Goal: Obtain resource: Obtain resource

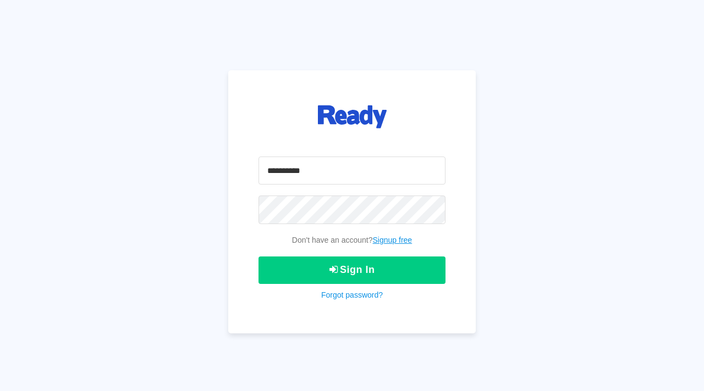
click at [284, 180] on input "email" at bounding box center [351, 171] width 187 height 28
type input "**********"
click at [258, 257] on button "Sign In" at bounding box center [351, 270] width 187 height 27
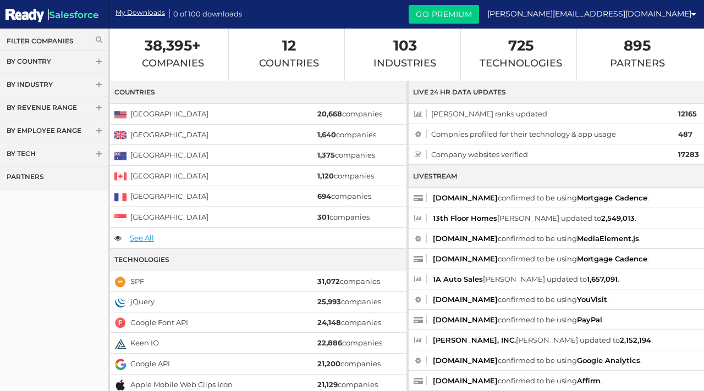
click at [68, 60] on link "By Country" at bounding box center [54, 62] width 108 height 23
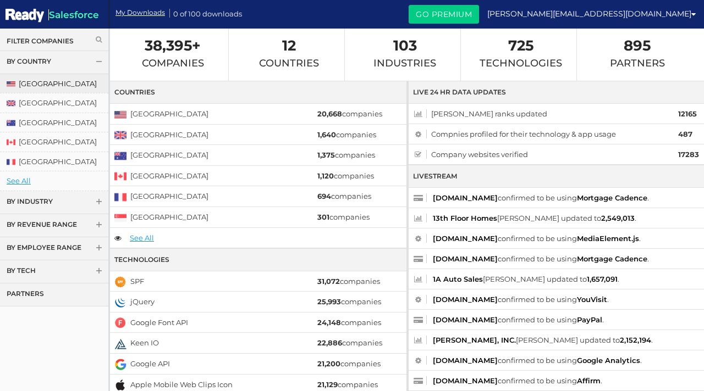
click at [65, 80] on link "[GEOGRAPHIC_DATA]" at bounding box center [54, 83] width 108 height 19
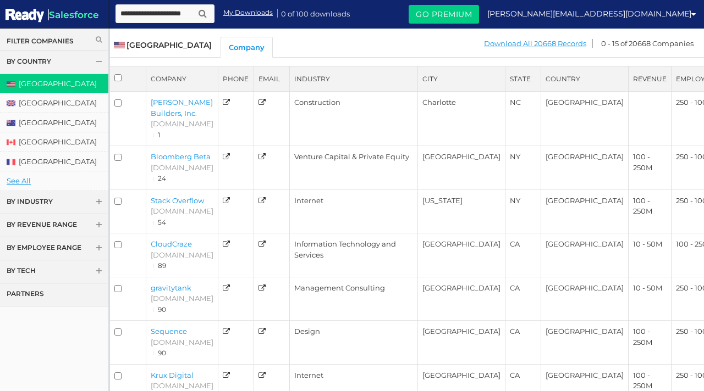
click at [80, 246] on link "By Employee Range" at bounding box center [54, 248] width 108 height 23
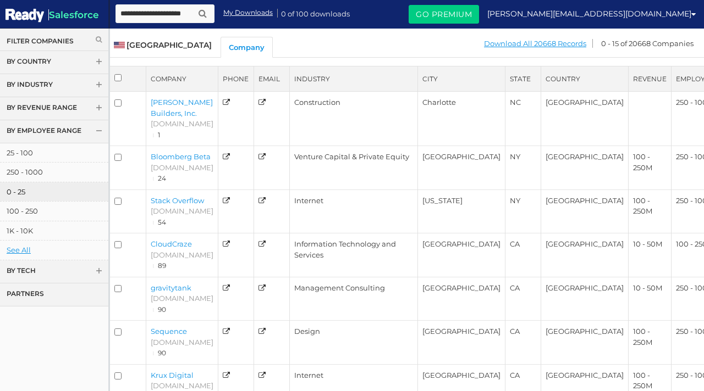
click at [64, 196] on link "0 - 25" at bounding box center [54, 191] width 108 height 19
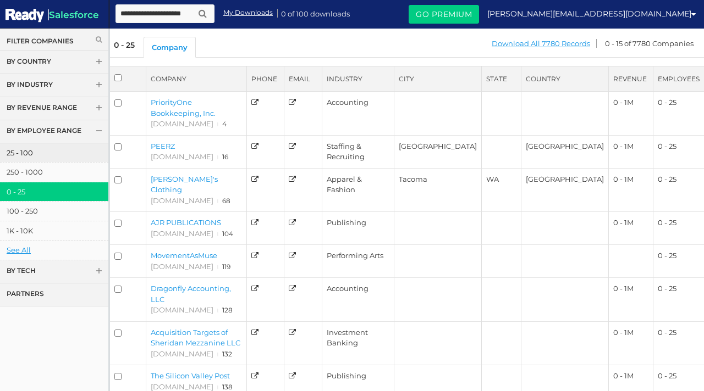
click at [62, 158] on link "25 - 100" at bounding box center [54, 152] width 108 height 19
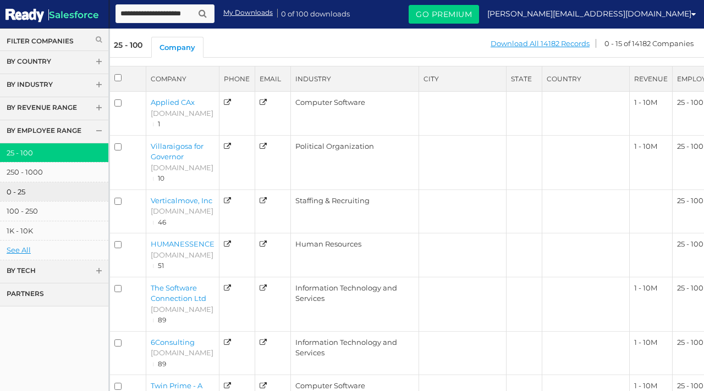
click at [56, 189] on link "0 - 25" at bounding box center [54, 191] width 108 height 19
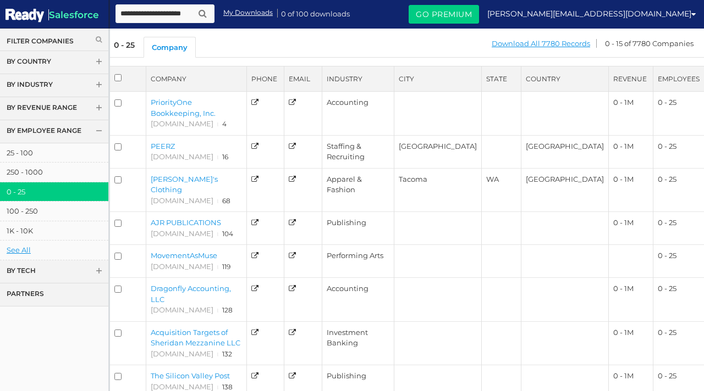
click at [41, 269] on link "By Tech" at bounding box center [54, 272] width 108 height 23
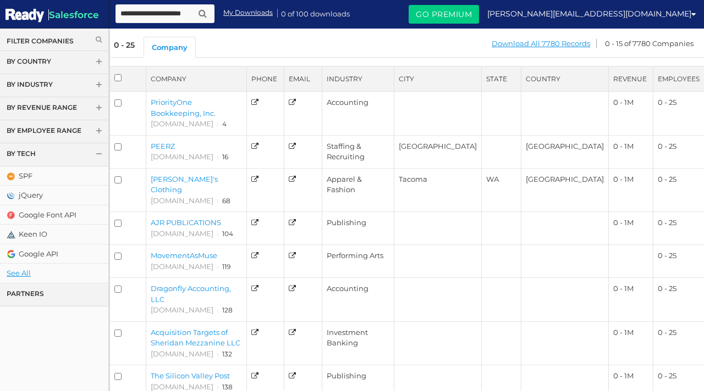
click at [36, 301] on link "Partners" at bounding box center [54, 295] width 108 height 23
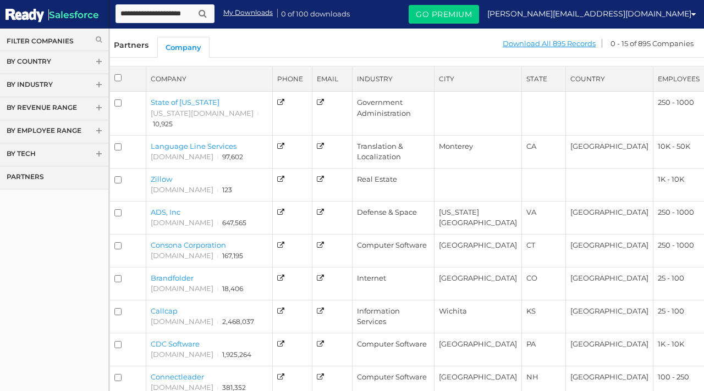
click at [73, 90] on link "By Industry" at bounding box center [54, 85] width 108 height 23
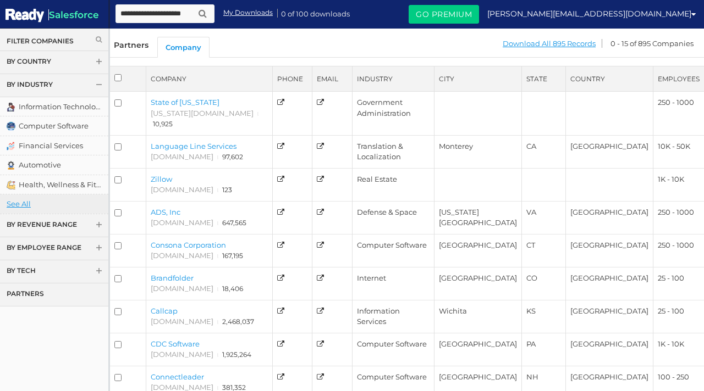
click at [25, 204] on link "See All" at bounding box center [54, 204] width 108 height 19
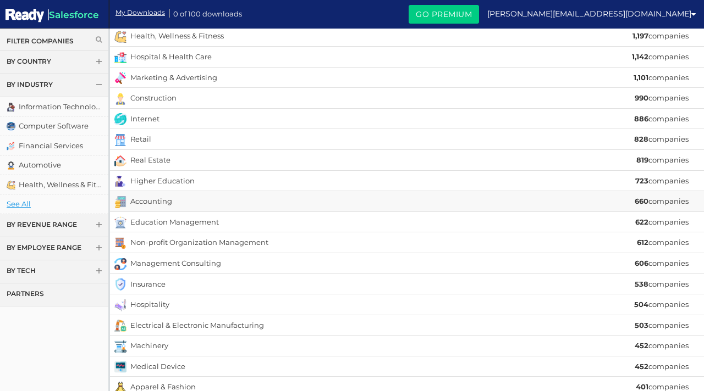
scroll to position [114, 0]
click at [65, 71] on link "By Country" at bounding box center [54, 62] width 108 height 23
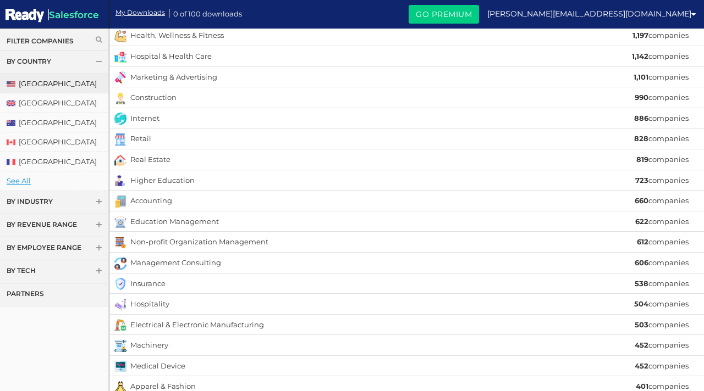
click at [67, 81] on link "[GEOGRAPHIC_DATA]" at bounding box center [54, 83] width 108 height 19
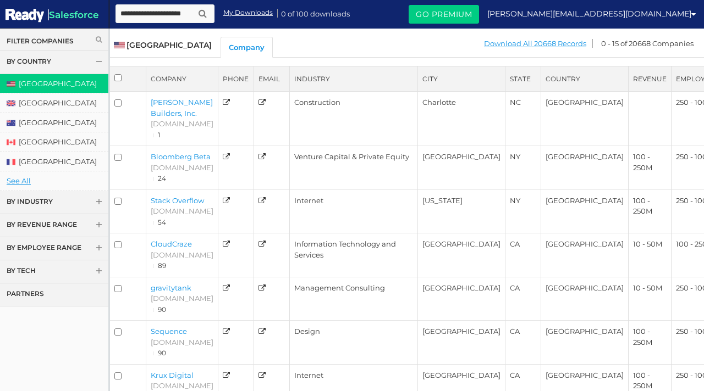
click at [90, 202] on link "By Industry" at bounding box center [54, 202] width 108 height 23
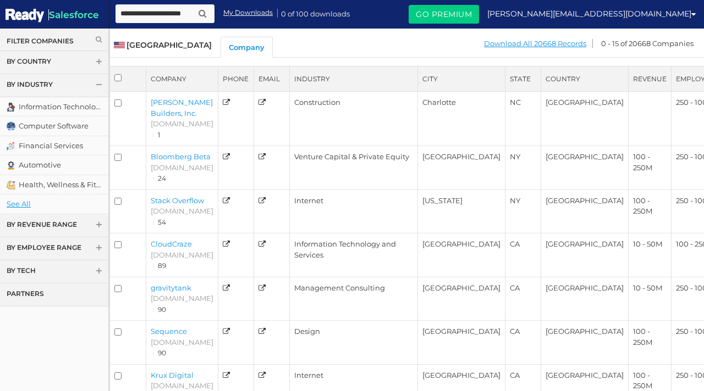
click at [85, 225] on link "By Revenue Range" at bounding box center [54, 225] width 108 height 23
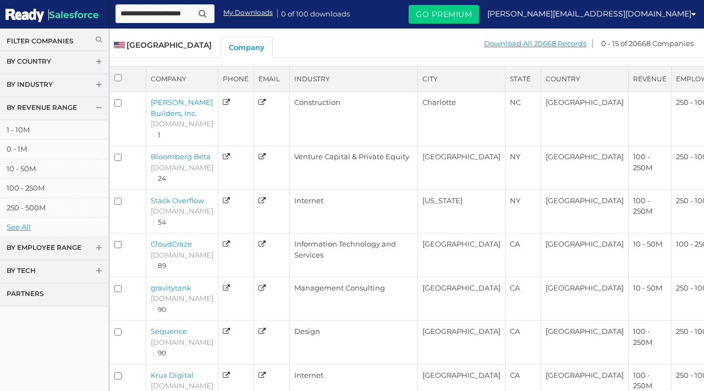
click at [69, 250] on link "By Employee Range" at bounding box center [54, 248] width 108 height 23
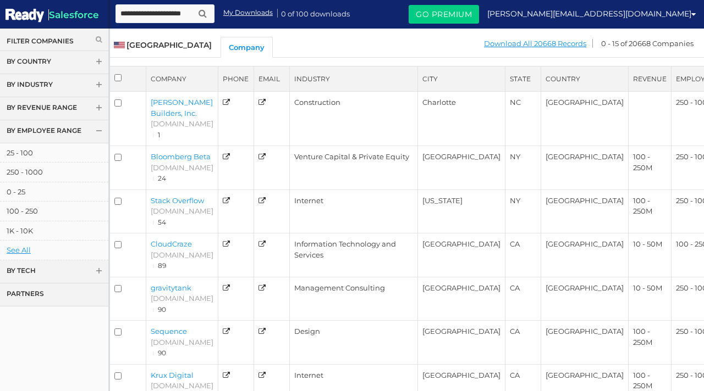
click at [54, 63] on link "By Country" at bounding box center [54, 62] width 108 height 23
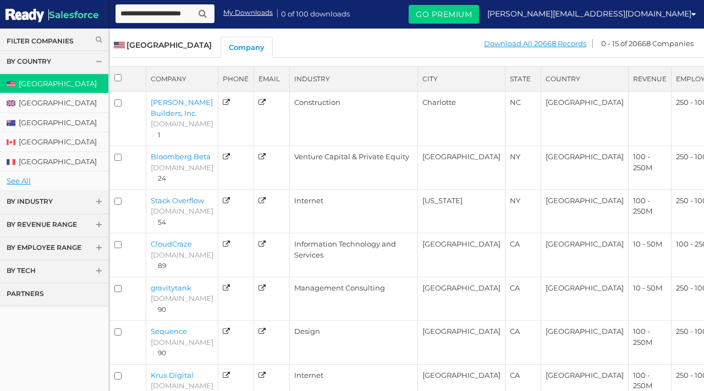
click at [93, 41] on link "Filter Companies" at bounding box center [54, 40] width 95 height 9
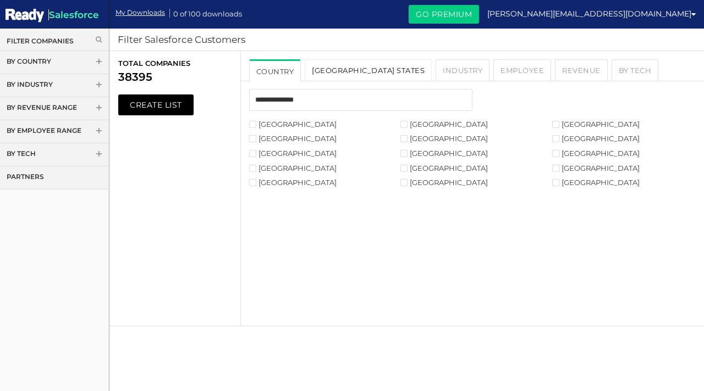
click at [335, 78] on link "USA States" at bounding box center [368, 70] width 127 height 22
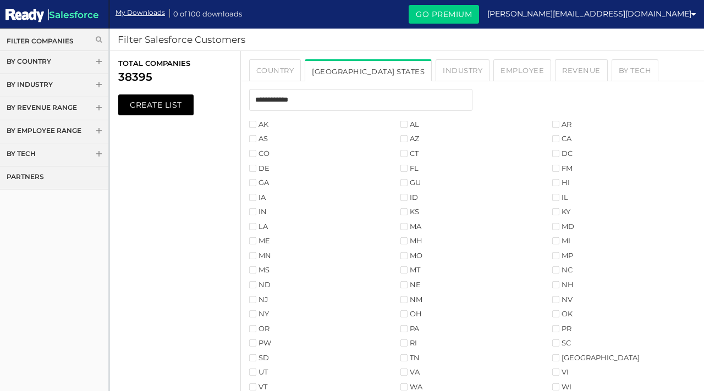
click at [263, 182] on label "GA" at bounding box center [259, 182] width 20 height 7
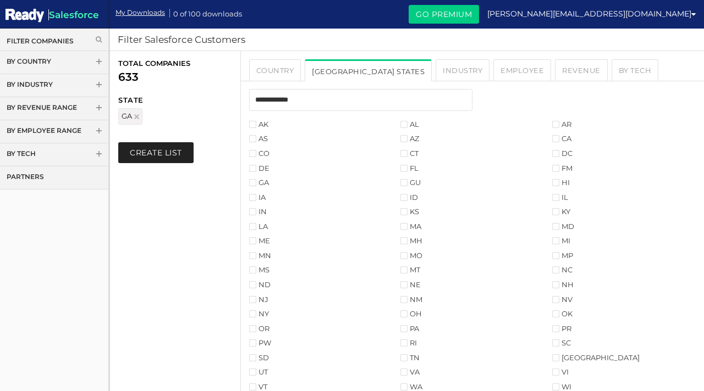
click at [154, 152] on button "Create List" at bounding box center [155, 152] width 75 height 21
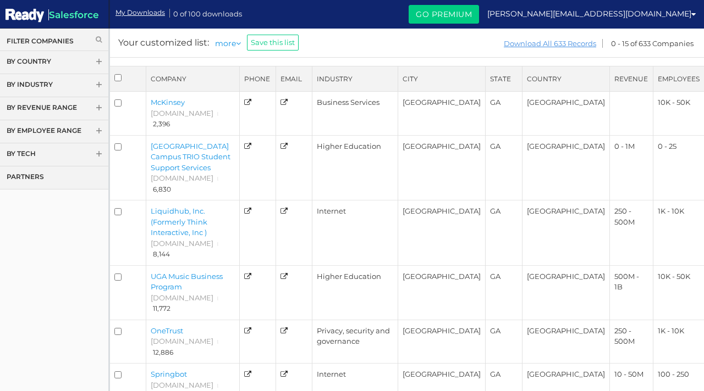
click at [574, 46] on link "Download All 633 Records" at bounding box center [549, 44] width 93 height 14
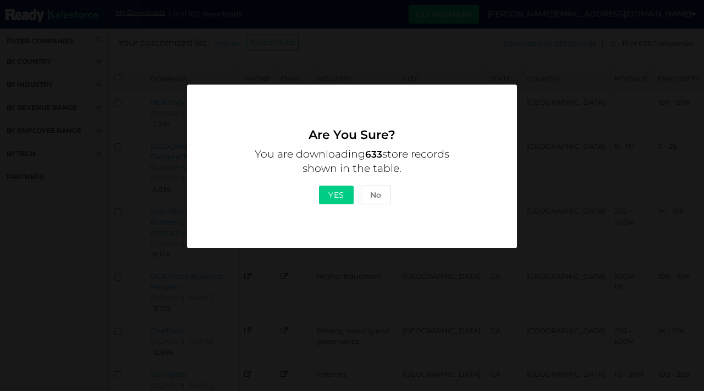
click at [340, 201] on button "Yes" at bounding box center [336, 195] width 35 height 19
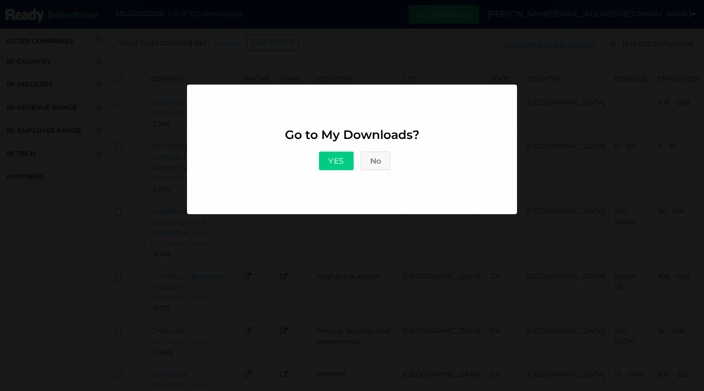
click at [382, 157] on button "No" at bounding box center [376, 161] width 30 height 19
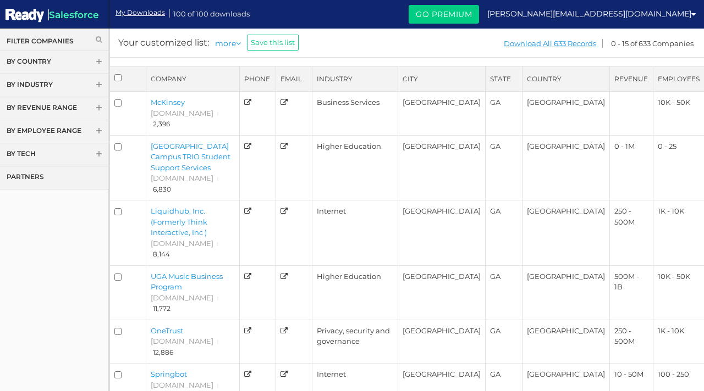
click at [119, 81] on label at bounding box center [119, 77] width 11 height 11
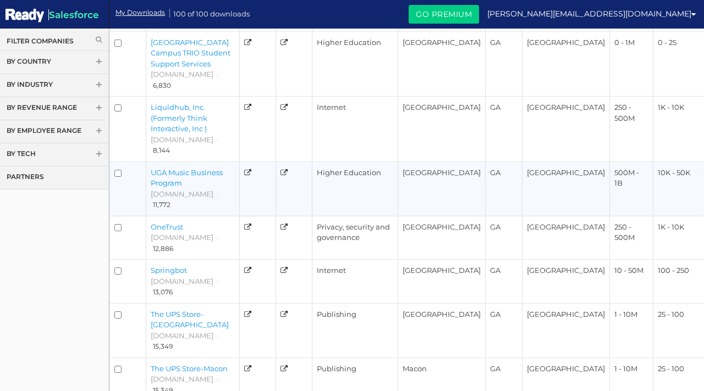
scroll to position [322, 0]
